Goal: Information Seeking & Learning: Learn about a topic

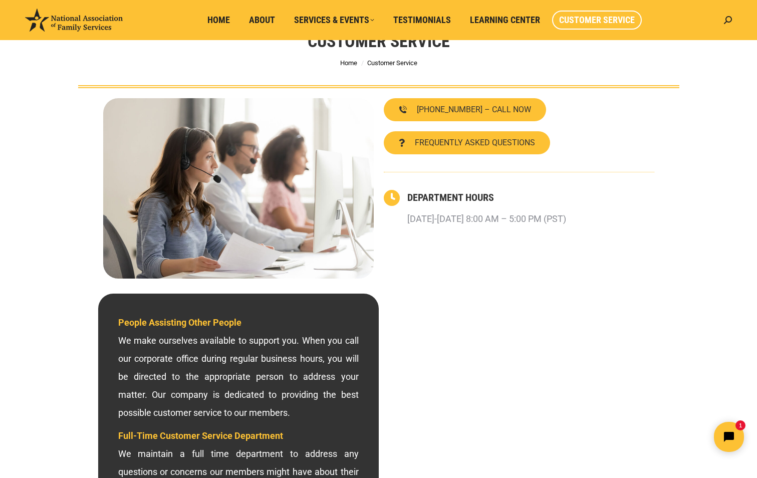
click at [567, 60] on div "Customer Service You are here: Home Customer Service" at bounding box center [378, 48] width 651 height 80
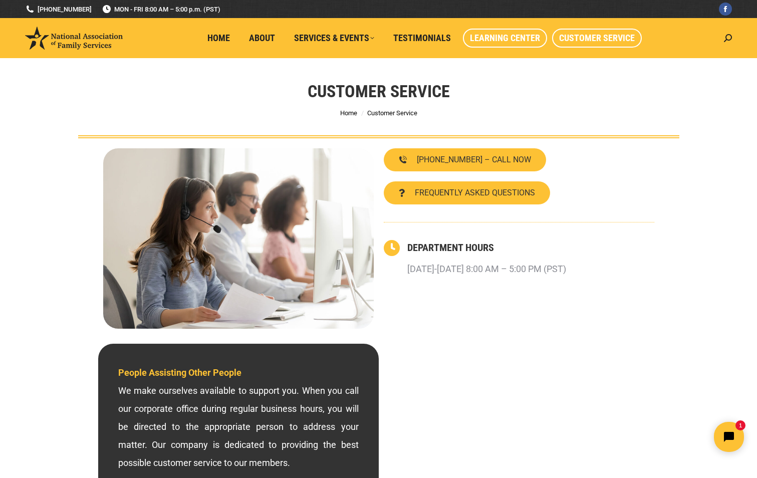
click at [499, 36] on span "Learning Center" at bounding box center [505, 38] width 70 height 11
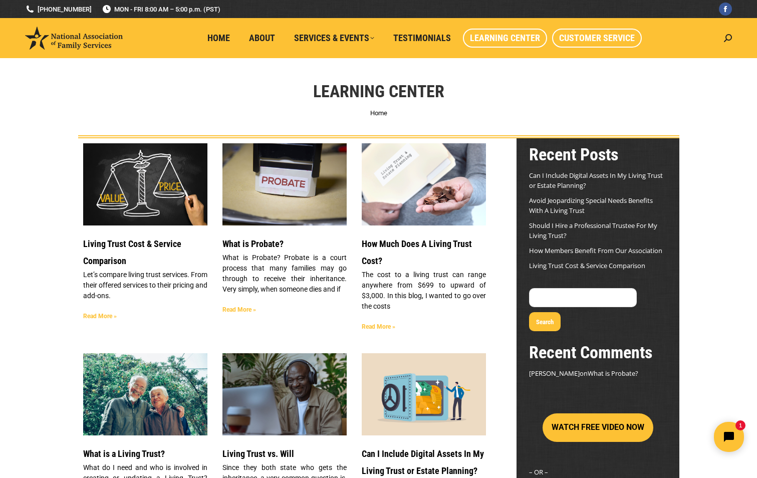
click at [573, 35] on span "Customer Service" at bounding box center [597, 38] width 76 height 11
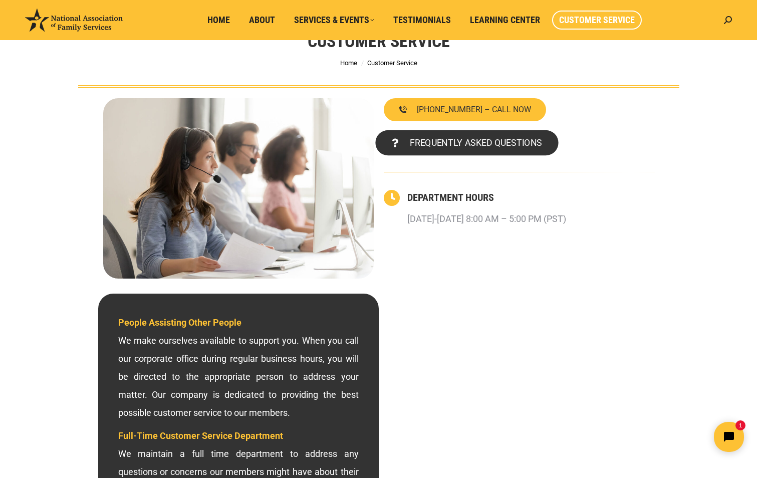
click at [484, 144] on span "FREQUENTLY ASKED QUESTIONS" at bounding box center [475, 142] width 132 height 9
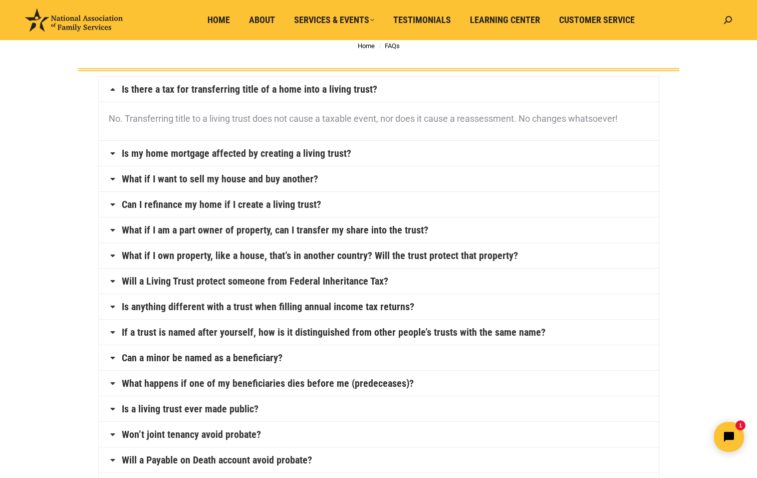
scroll to position [50, 0]
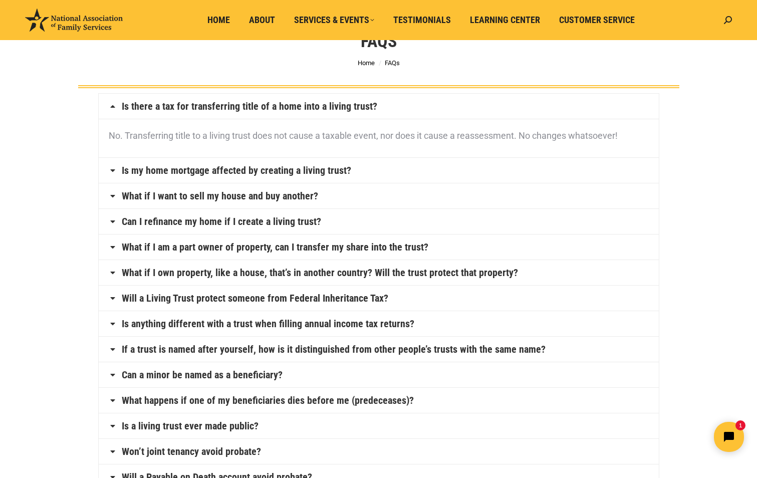
click at [112, 107] on icon at bounding box center [113, 106] width 8 height 8
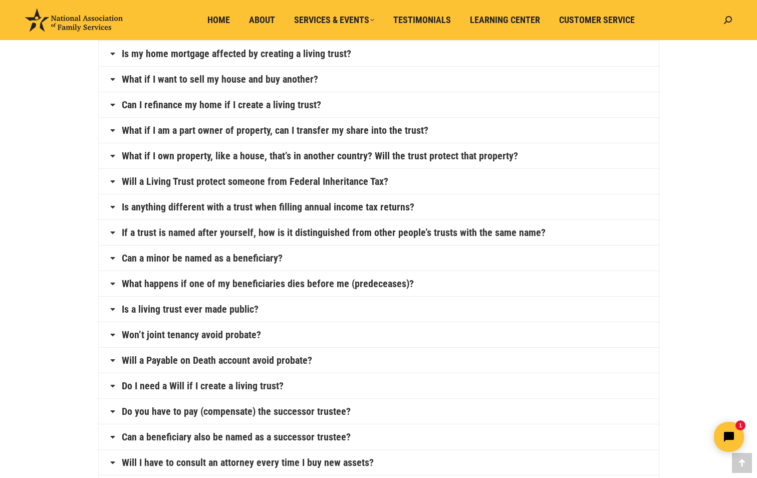
scroll to position [0, 0]
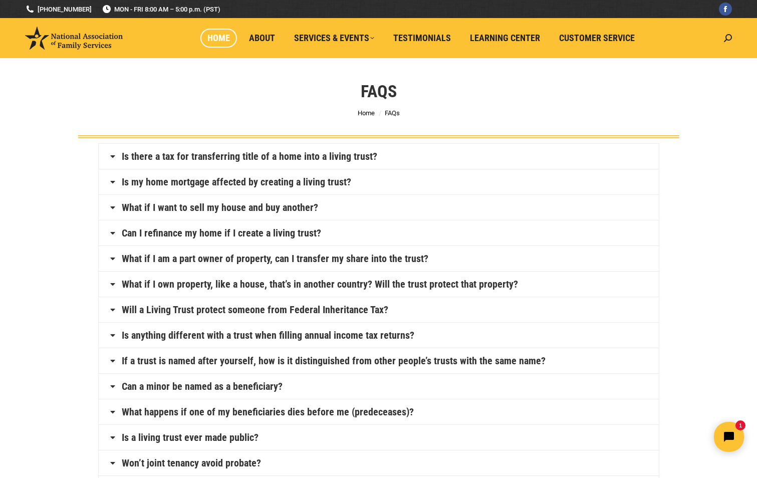
click at [214, 41] on span "Home" at bounding box center [218, 38] width 23 height 11
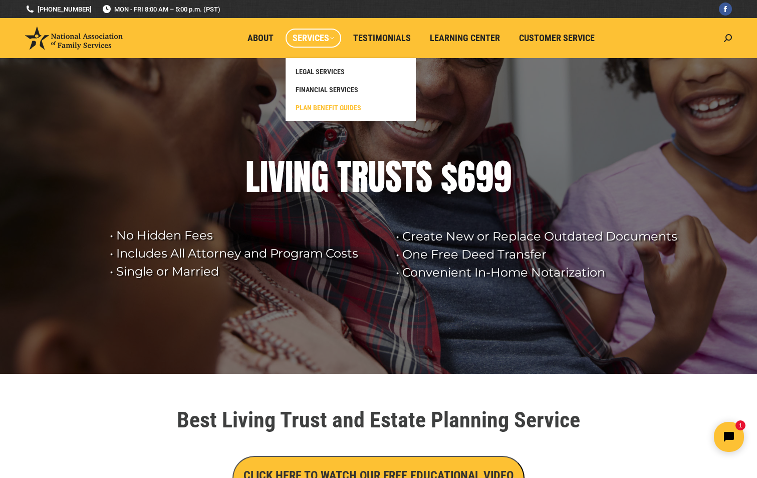
click at [326, 104] on span "PLAN BENEFIT GUIDES" at bounding box center [328, 107] width 66 height 9
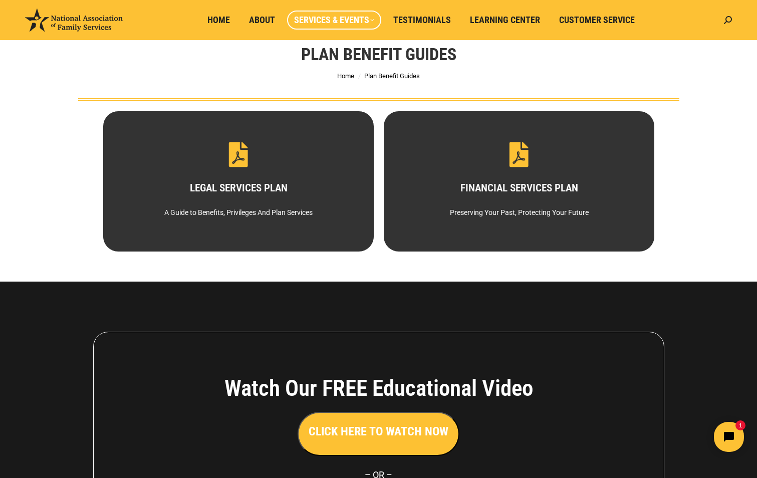
scroll to position [2, 0]
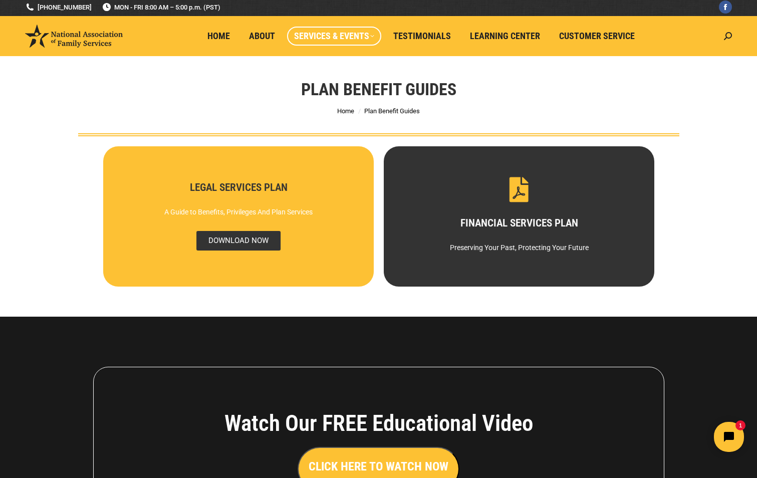
click at [237, 240] on span "DOWNLOAD NOW" at bounding box center [238, 241] width 84 height 20
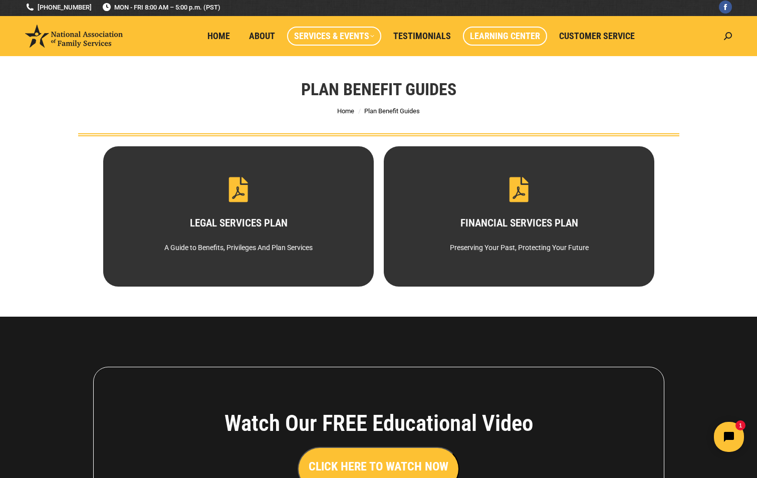
click at [479, 32] on span "Learning Center" at bounding box center [505, 36] width 70 height 11
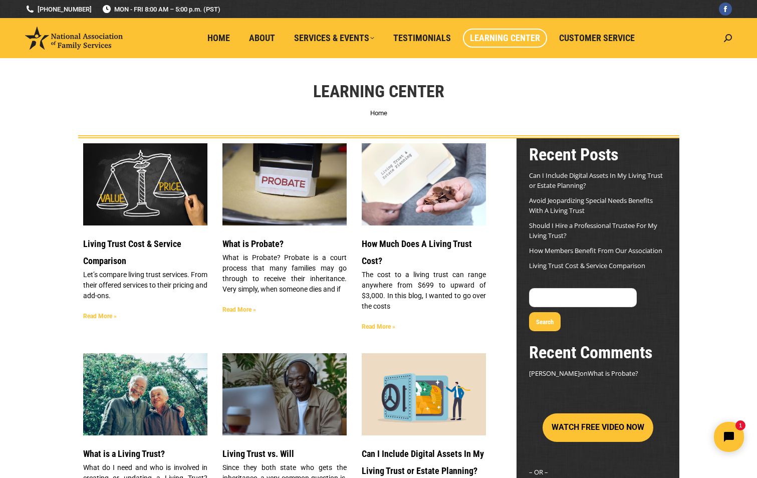
click at [611, 300] on input "Search" at bounding box center [583, 297] width 108 height 19
type input "restatement"
click at [560, 312] on button "Search" at bounding box center [545, 321] width 32 height 19
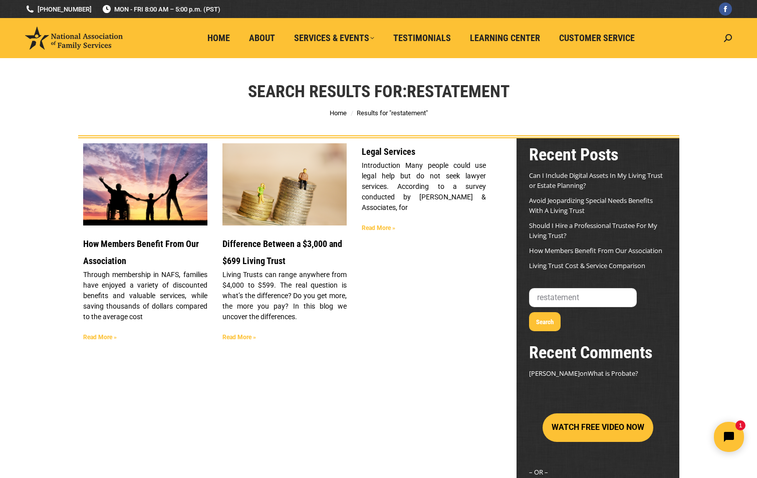
click at [106, 336] on link "Read More »" at bounding box center [100, 337] width 34 height 7
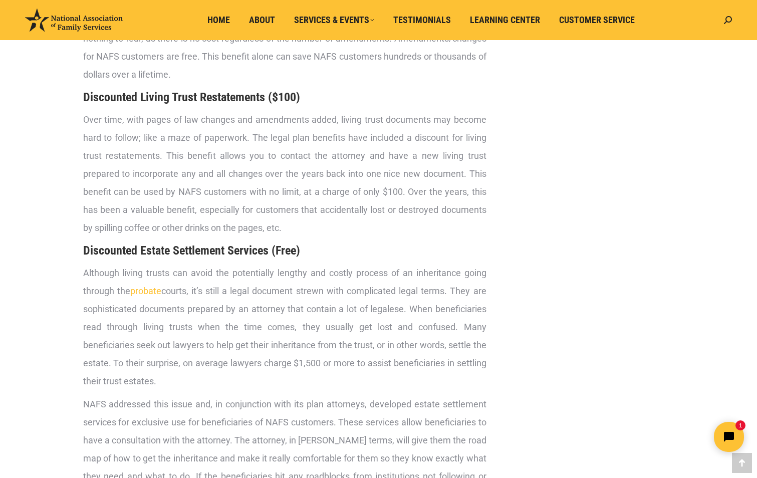
scroll to position [1202, 0]
